Goal: Task Accomplishment & Management: Use online tool/utility

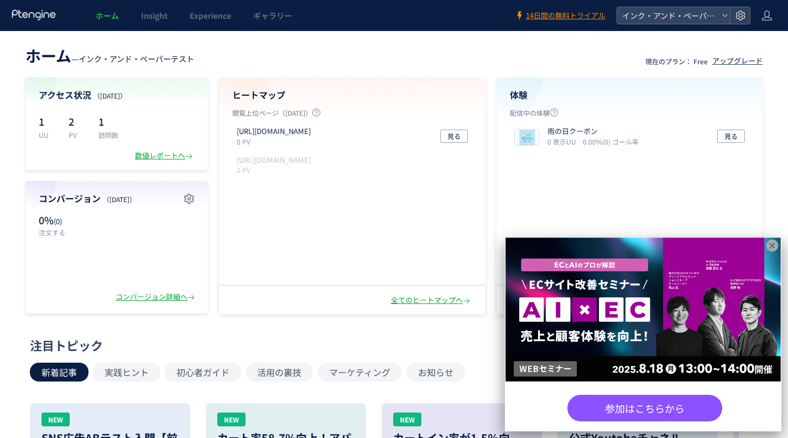
click at [769, 248] on icon at bounding box center [773, 246] width 12 height 12
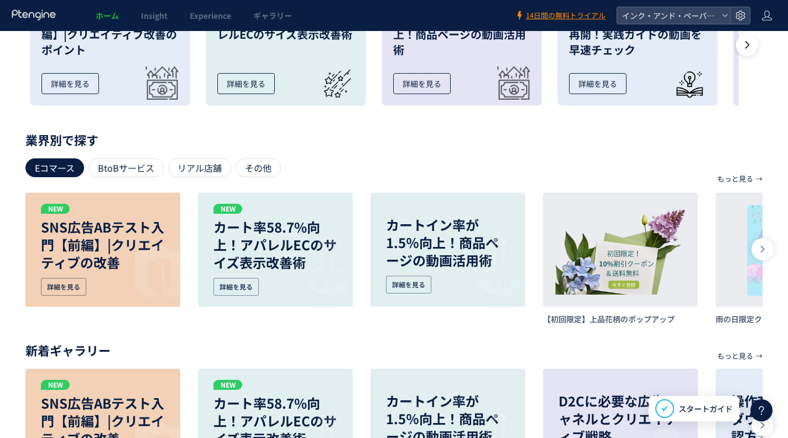
scroll to position [438, 0]
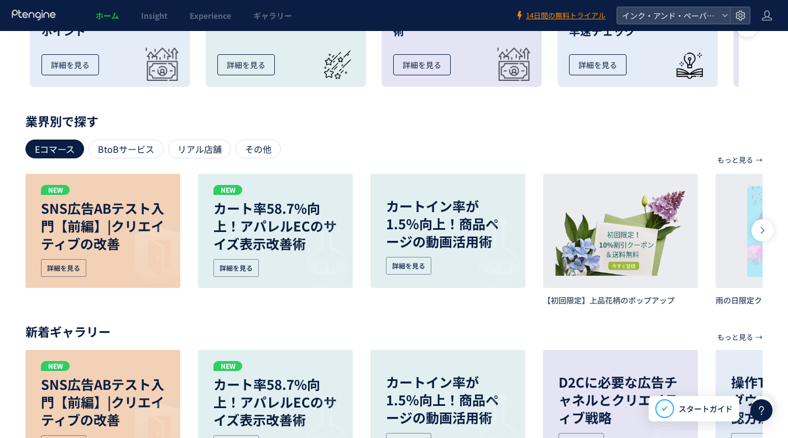
click at [0, 0] on p "SNS広告ABテスト入門【前編】|クリエイティブの改善" at bounding box center [0, 0] width 0 height 0
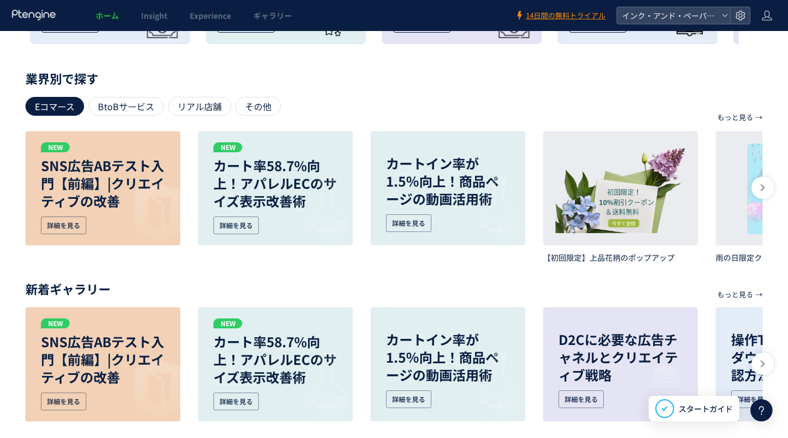
scroll to position [493, 0]
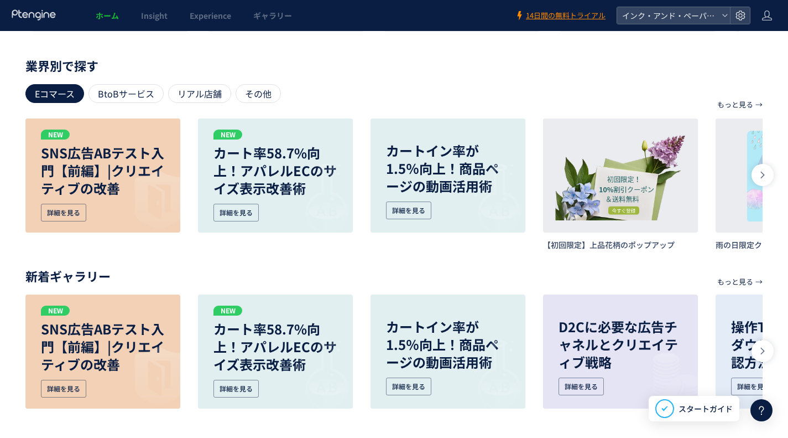
click at [761, 177] on icon at bounding box center [763, 174] width 9 height 9
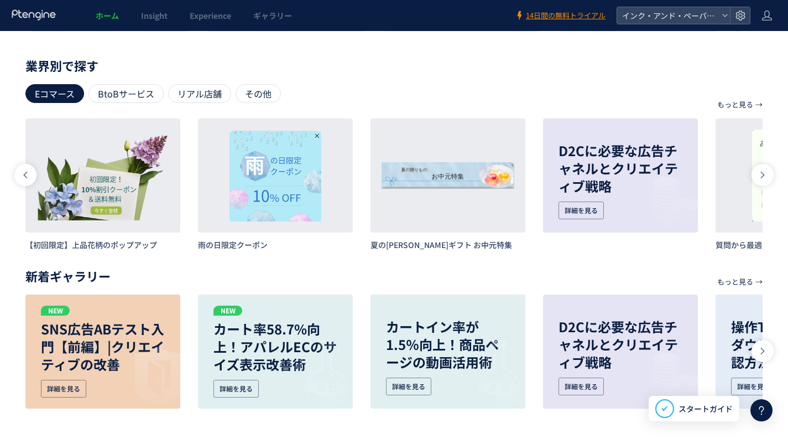
click at [761, 177] on icon at bounding box center [763, 174] width 9 height 9
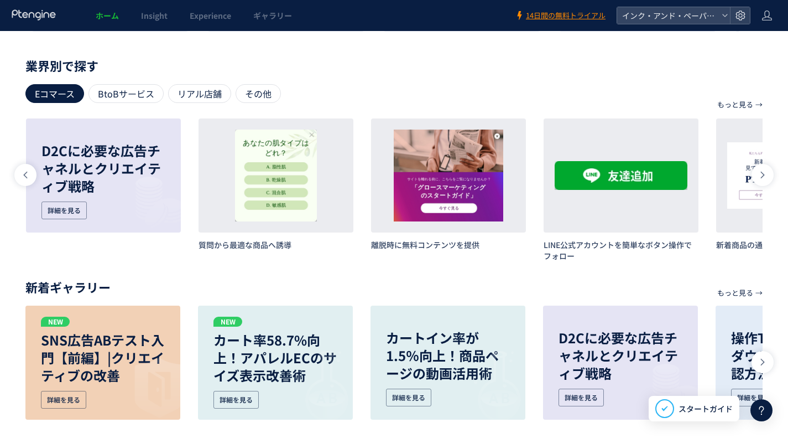
scroll to position [0, 1036]
click at [24, 172] on icon at bounding box center [25, 174] width 9 height 9
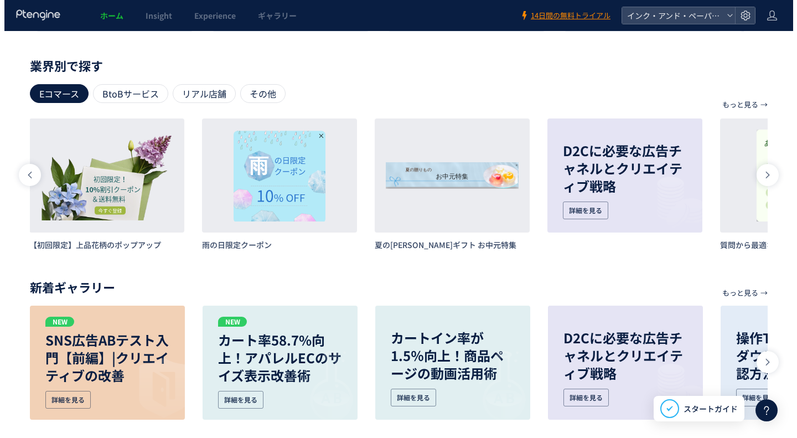
scroll to position [0, 518]
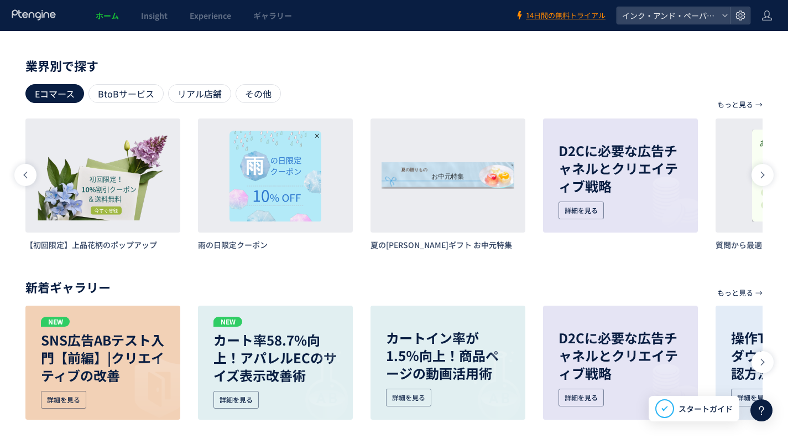
click at [0, 0] on button "詳細" at bounding box center [0, 0] width 0 height 0
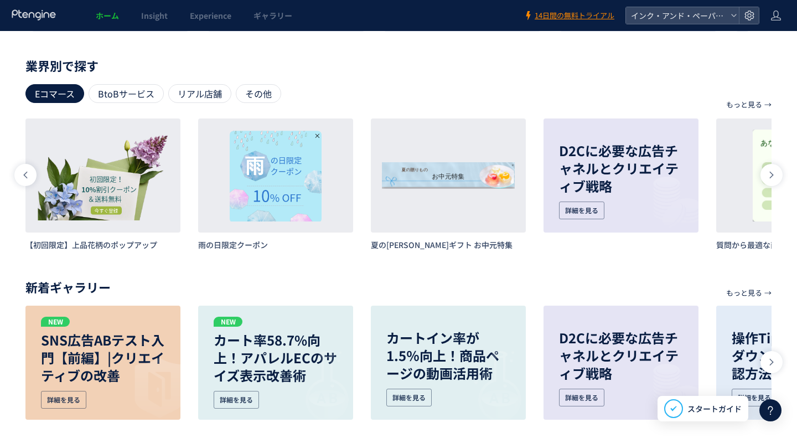
click at [30, 18] on icon at bounding box center [34, 14] width 46 height 11
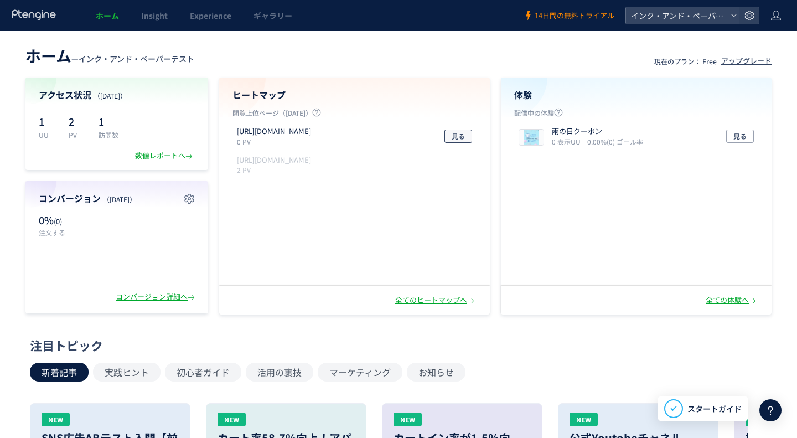
click at [454, 137] on span "見る" at bounding box center [457, 135] width 13 height 13
click at [565, 339] on div "注目トピック" at bounding box center [395, 344] width 731 height 17
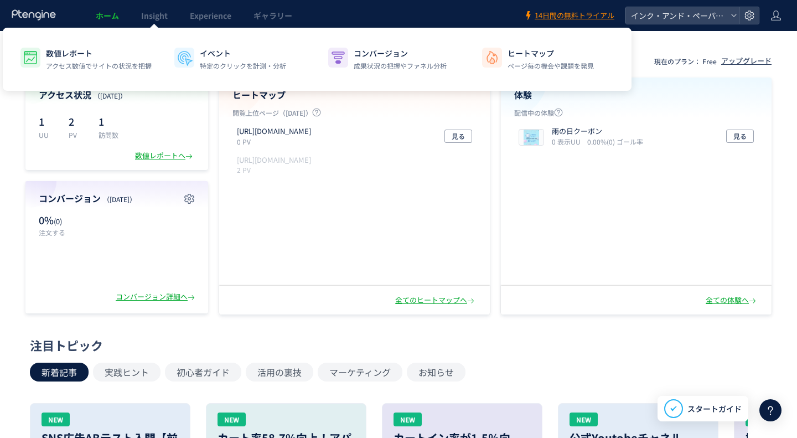
click at [146, 15] on span "Insight" at bounding box center [154, 15] width 27 height 11
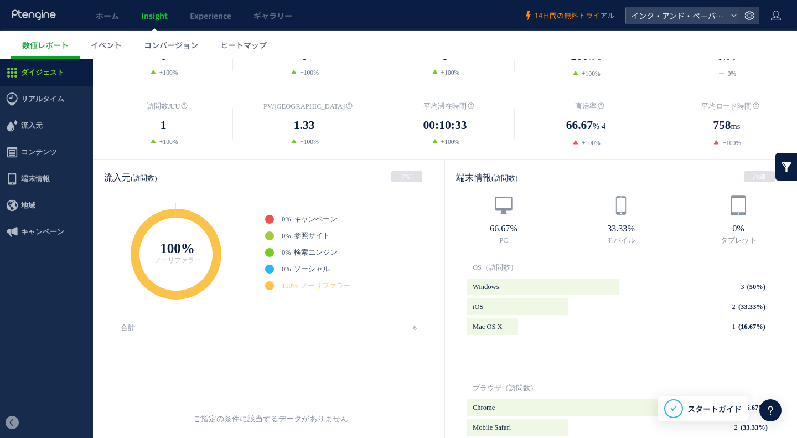
scroll to position [221, 0]
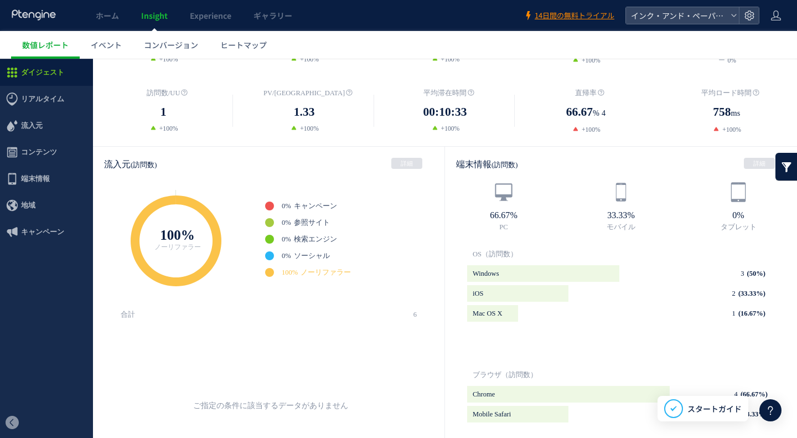
click at [107, 53] on link "イベント" at bounding box center [106, 45] width 53 height 28
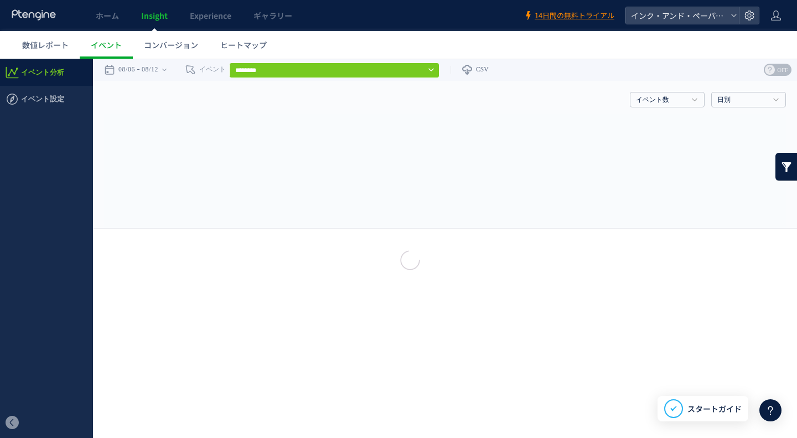
click at [157, 47] on span "コンバージョン" at bounding box center [171, 44] width 54 height 11
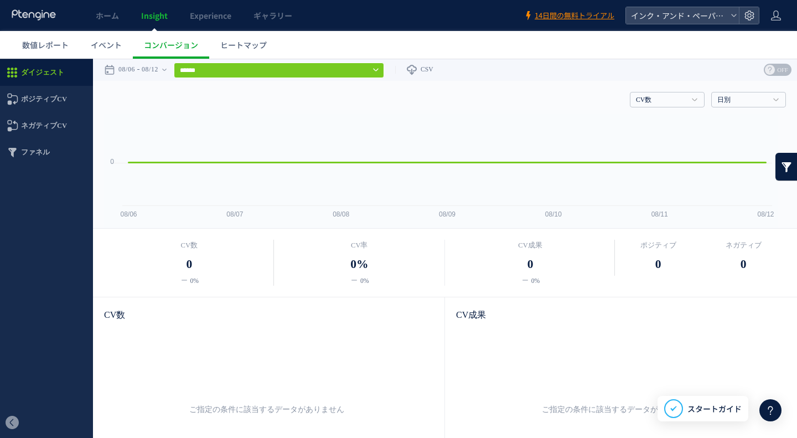
click at [237, 46] on span "ヒートマップ" at bounding box center [243, 44] width 46 height 11
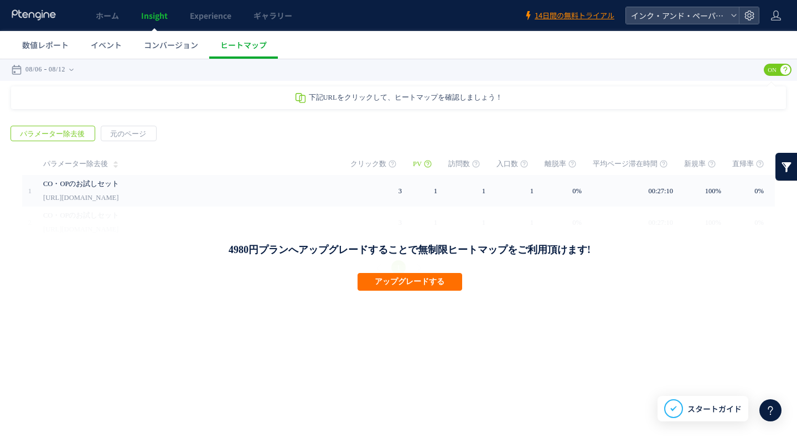
click at [201, 22] on link "Experience" at bounding box center [211, 15] width 64 height 31
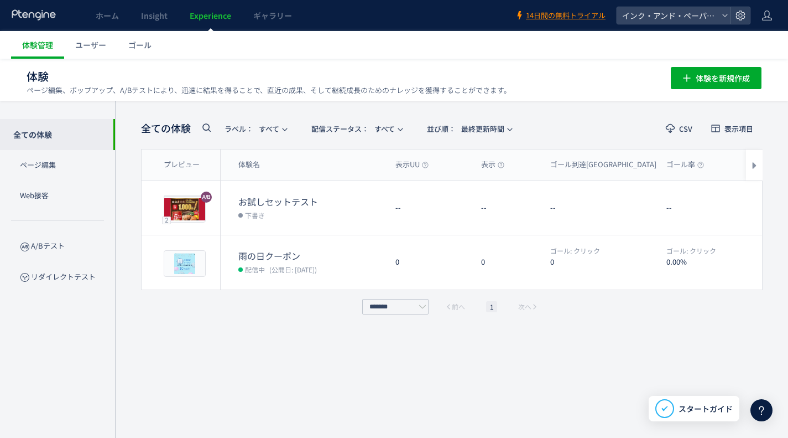
click at [263, 24] on link "ギャラリー" at bounding box center [272, 15] width 61 height 31
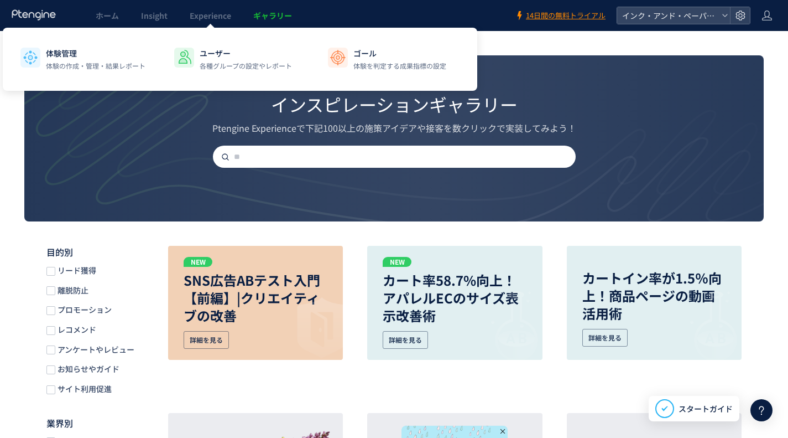
click at [221, 22] on link "Experience" at bounding box center [211, 15] width 64 height 31
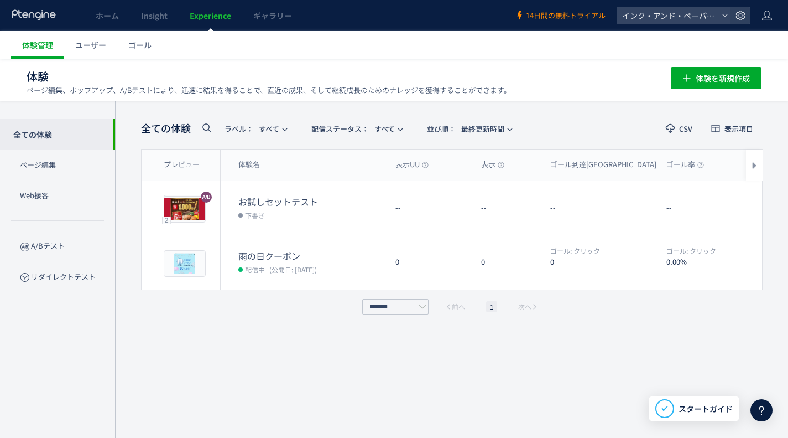
click at [49, 191] on p "Web接客" at bounding box center [57, 195] width 115 height 30
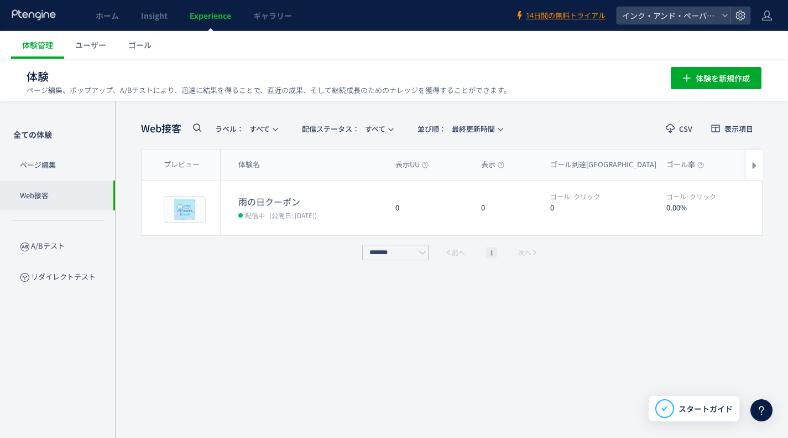
click at [40, 176] on p "ページ編集" at bounding box center [57, 165] width 115 height 30
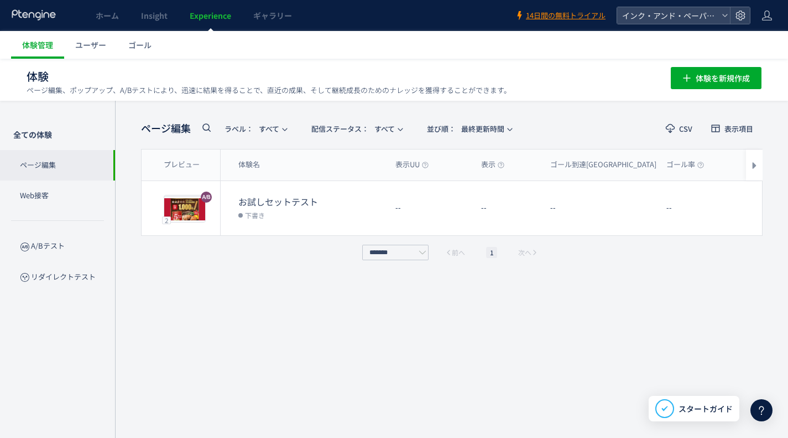
click at [48, 205] on p "Web接客" at bounding box center [57, 195] width 115 height 30
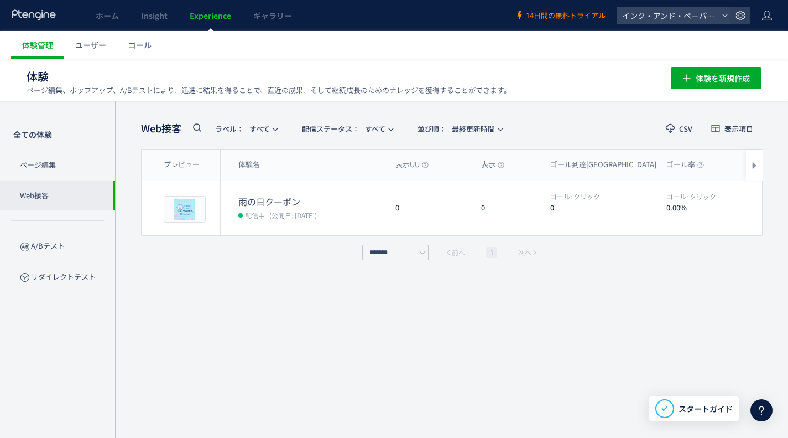
click at [51, 258] on p "A/Bテスト" at bounding box center [57, 246] width 115 height 30
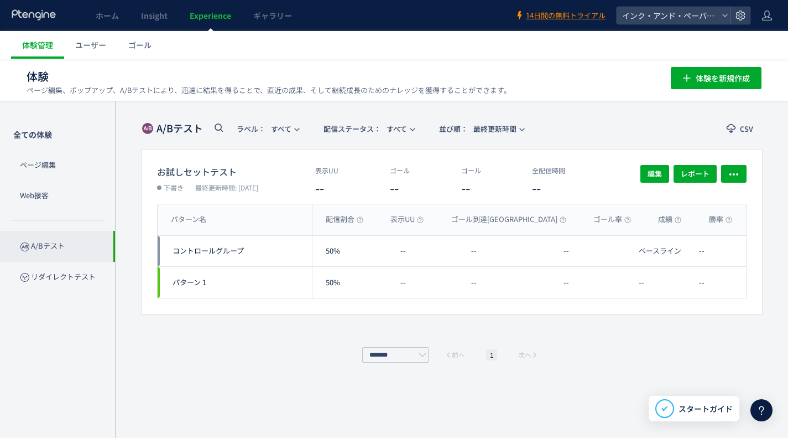
click at [58, 294] on div "全ての体験 ページ編集 Web接客 A/Bテスト リダイレクトテスト" at bounding box center [57, 269] width 115 height 337
click at [58, 274] on p "リダイレクトテスト" at bounding box center [57, 277] width 115 height 30
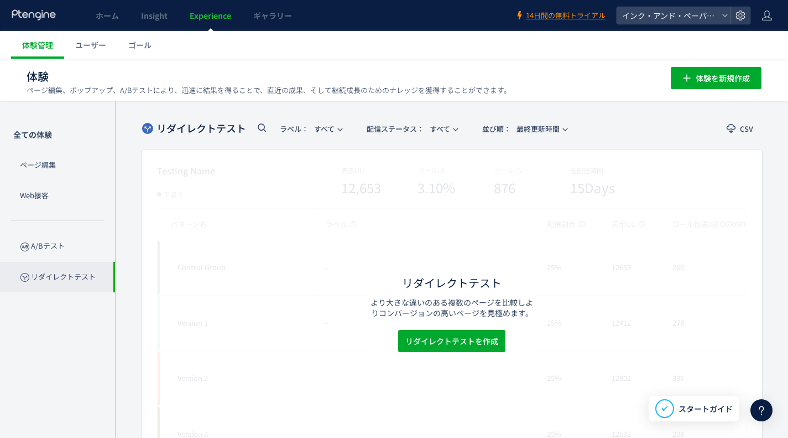
click at [56, 246] on p "A/Bテスト" at bounding box center [57, 246] width 115 height 30
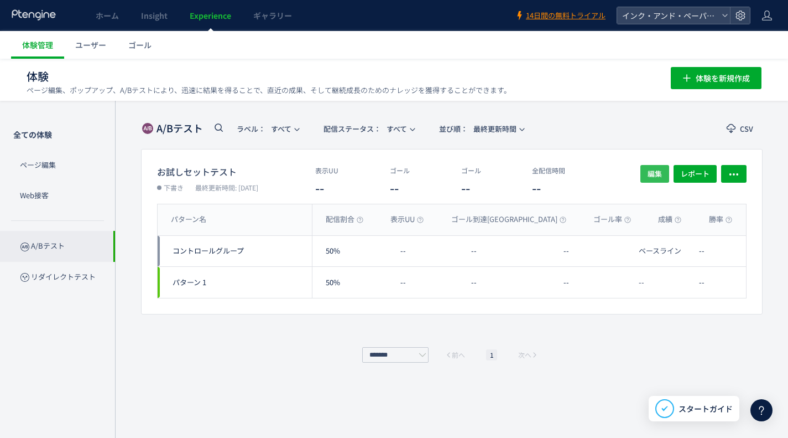
click at [651, 174] on span "編集" at bounding box center [655, 174] width 14 height 18
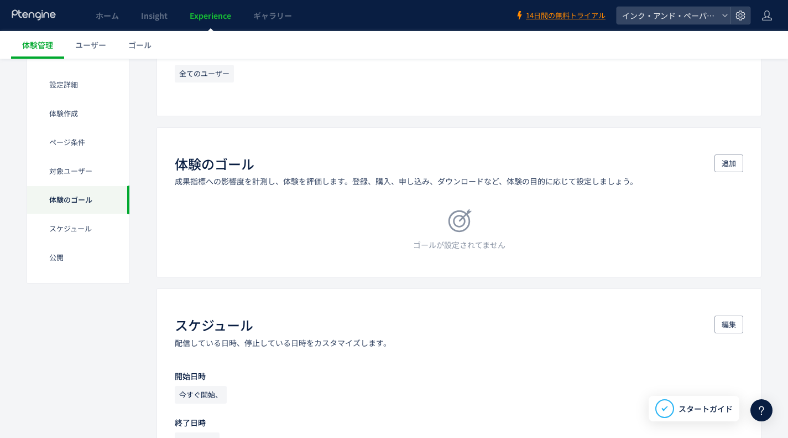
scroll to position [719, 0]
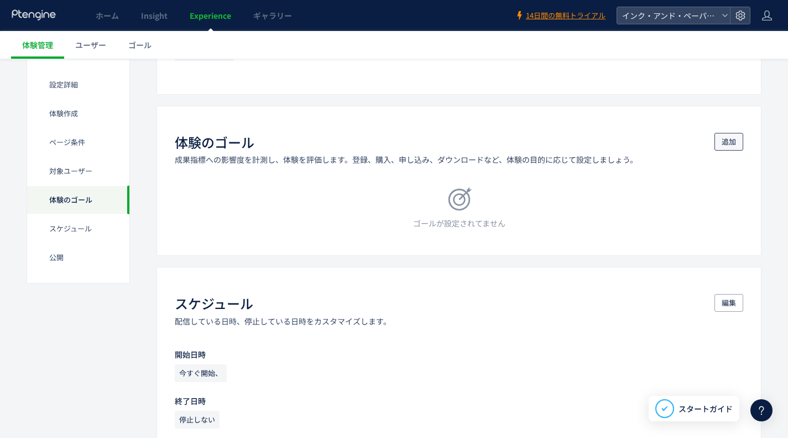
click at [724, 149] on span "追加" at bounding box center [729, 142] width 14 height 18
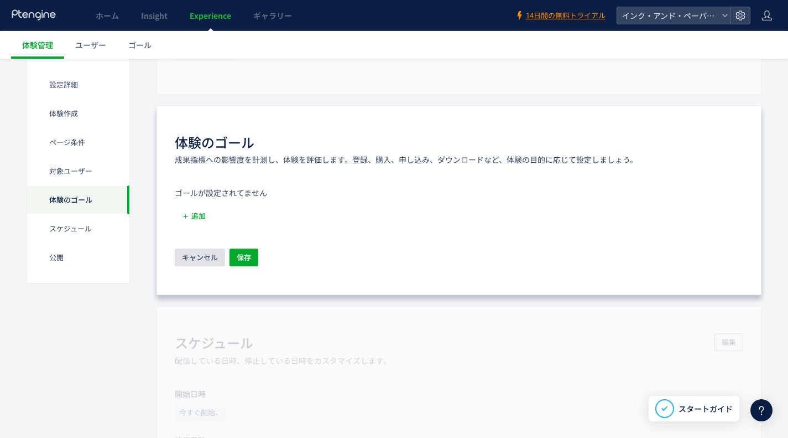
click at [194, 253] on span "キャンセル" at bounding box center [200, 257] width 36 height 18
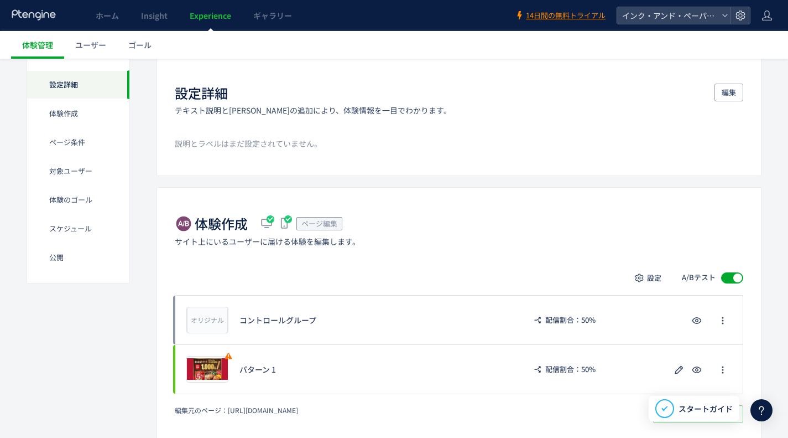
scroll to position [0, 0]
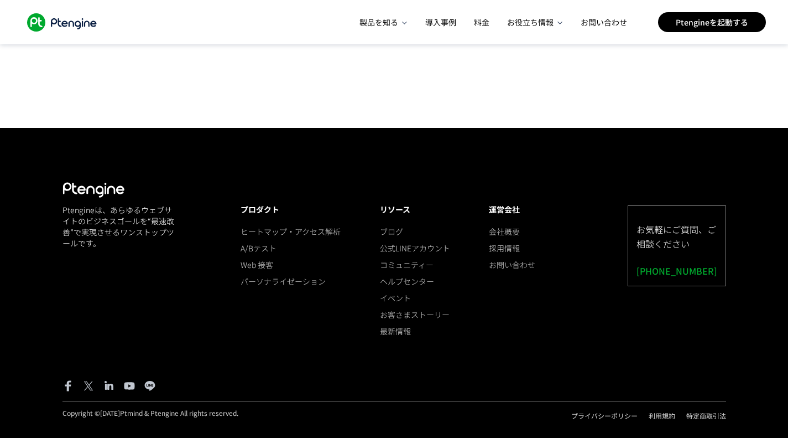
scroll to position [5258, 0]
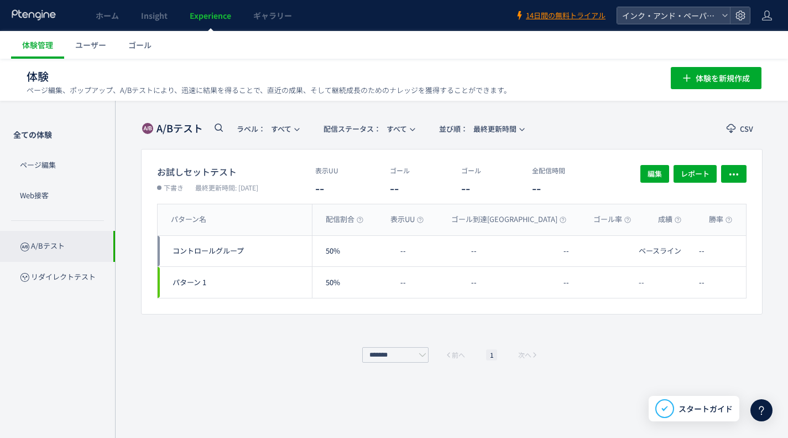
click at [30, 158] on p "ページ編集" at bounding box center [57, 165] width 115 height 30
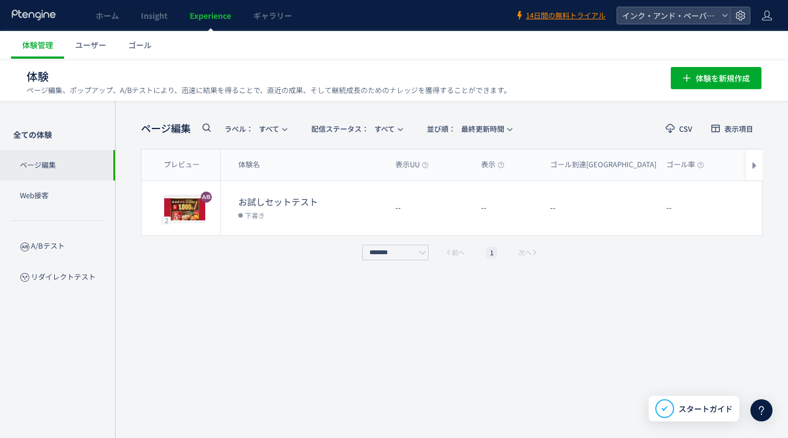
click at [665, 204] on span "編集" at bounding box center [662, 208] width 14 height 18
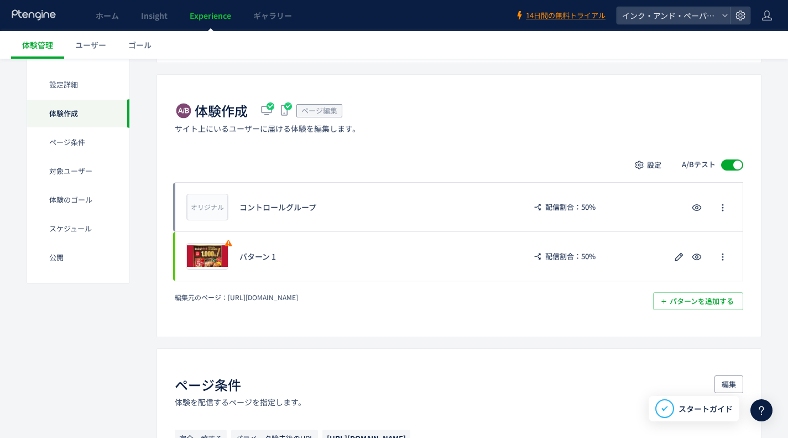
scroll to position [221, 0]
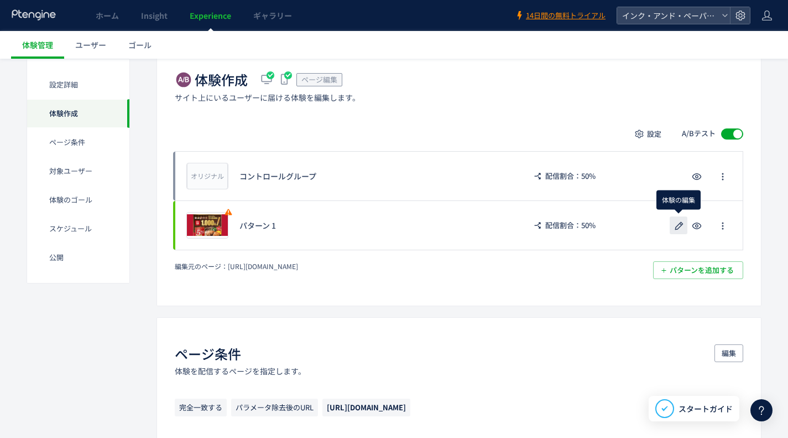
click at [677, 228] on icon "button" at bounding box center [679, 225] width 13 height 13
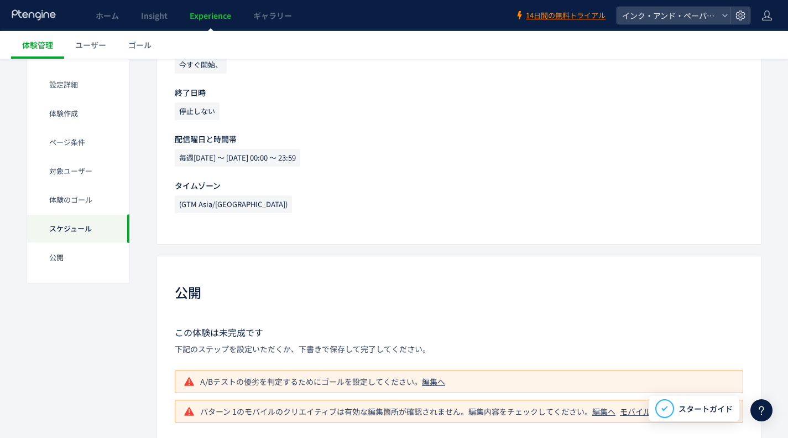
scroll to position [1073, 0]
